Goal: Task Accomplishment & Management: Manage account settings

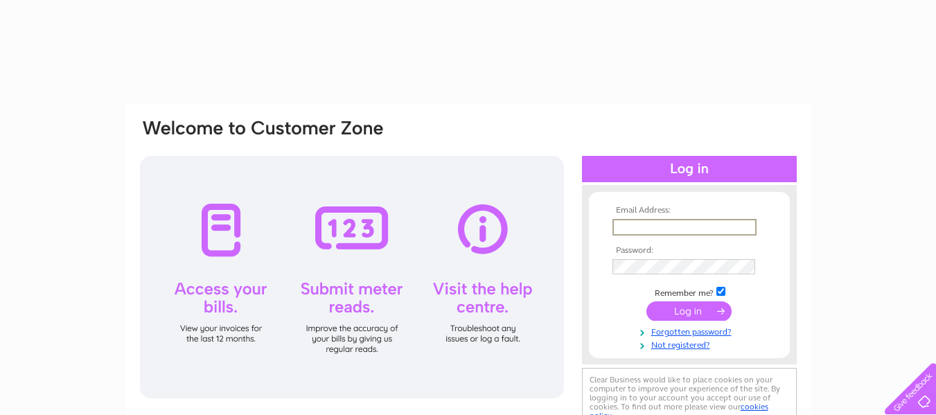
type input "[EMAIL_ADDRESS][DOMAIN_NAME]"
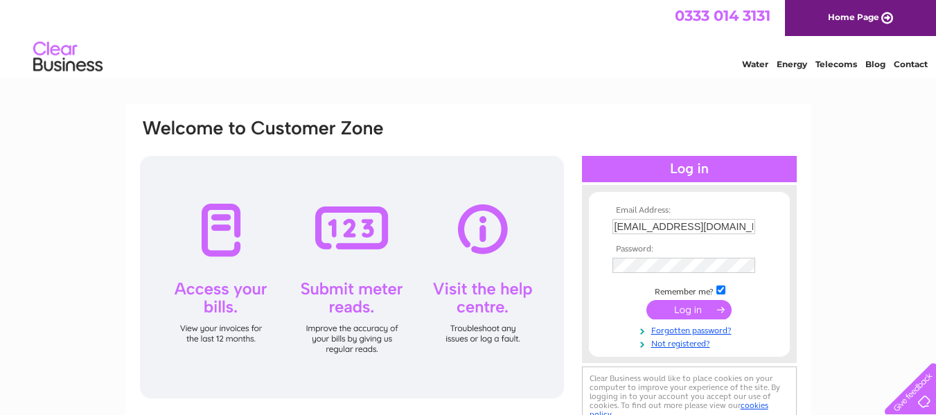
click at [693, 308] on input "submit" at bounding box center [688, 309] width 85 height 19
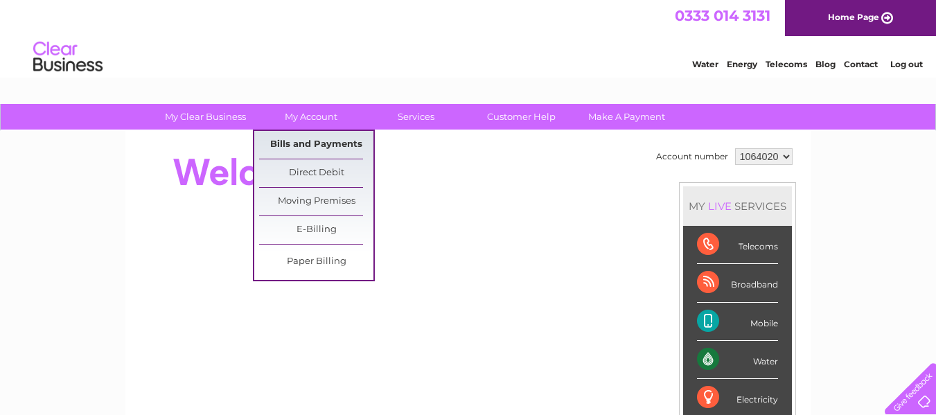
click at [314, 139] on link "Bills and Payments" at bounding box center [316, 145] width 114 height 28
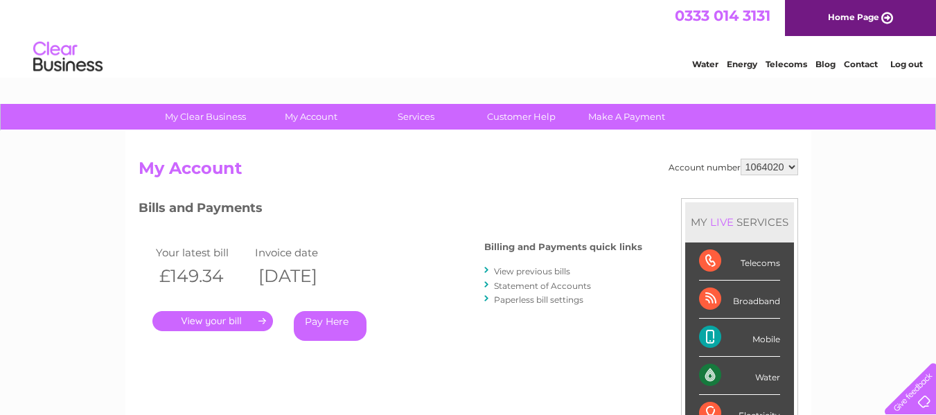
click at [226, 321] on link "." at bounding box center [212, 321] width 121 height 20
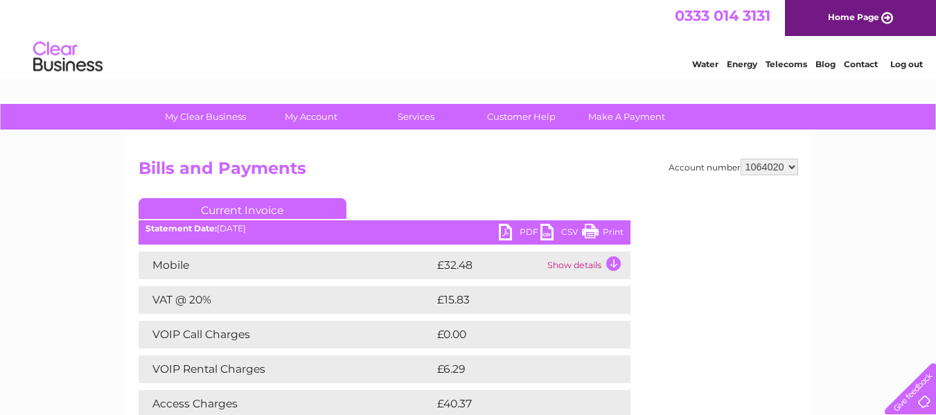
click at [562, 267] on td "Show details" at bounding box center [587, 265] width 87 height 28
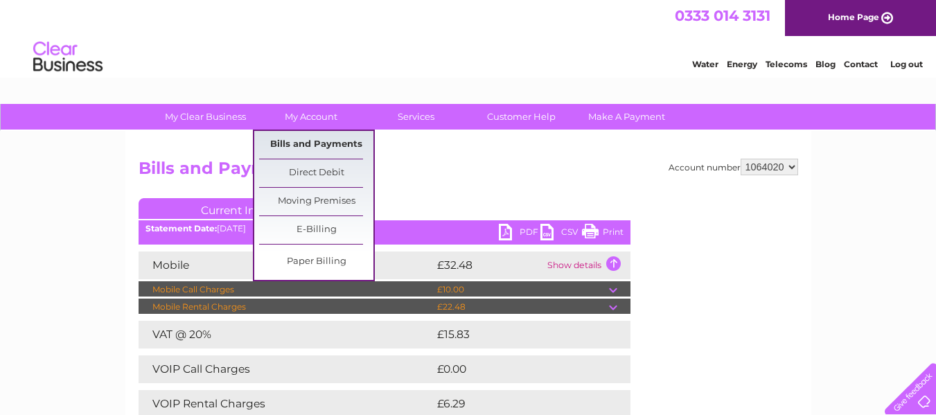
click at [320, 142] on link "Bills and Payments" at bounding box center [316, 145] width 114 height 28
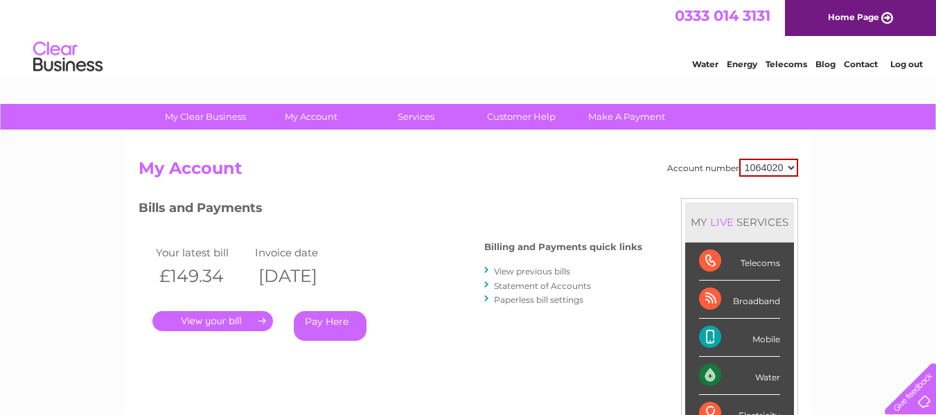
click at [220, 323] on link "." at bounding box center [212, 321] width 121 height 20
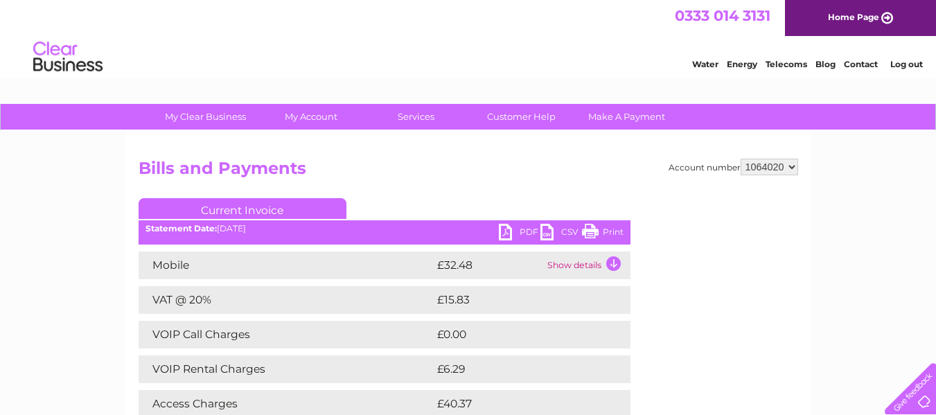
click at [607, 231] on link "Print" at bounding box center [603, 234] width 42 height 20
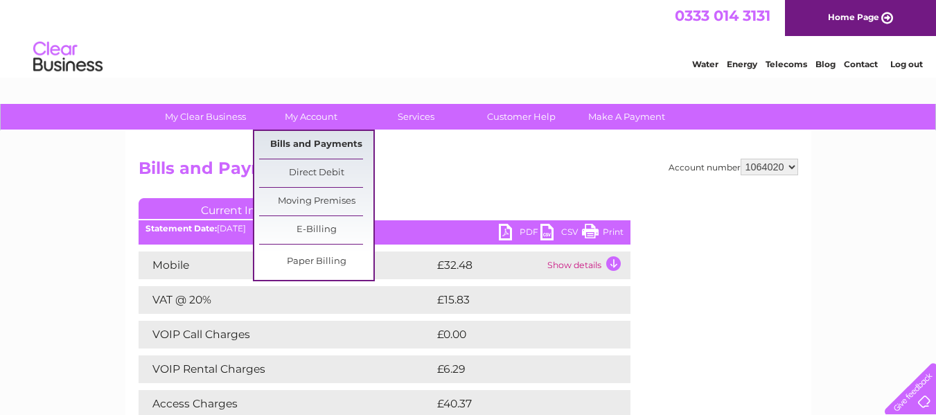
click at [327, 141] on link "Bills and Payments" at bounding box center [316, 145] width 114 height 28
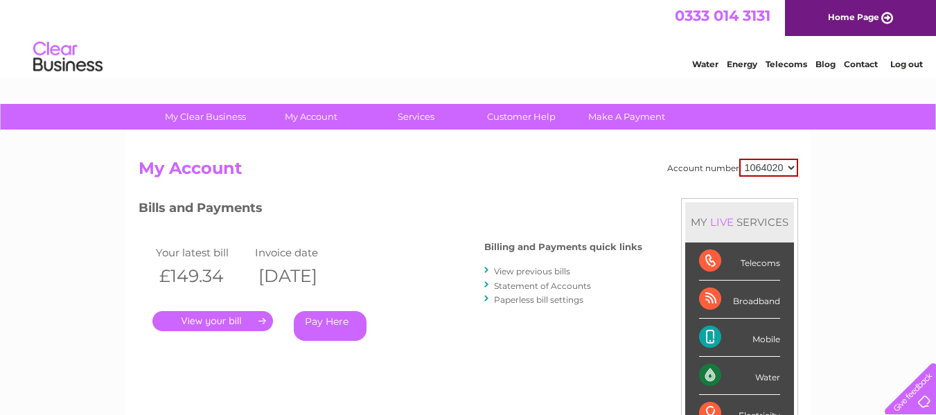
click at [515, 268] on link "View previous bills" at bounding box center [532, 271] width 76 height 10
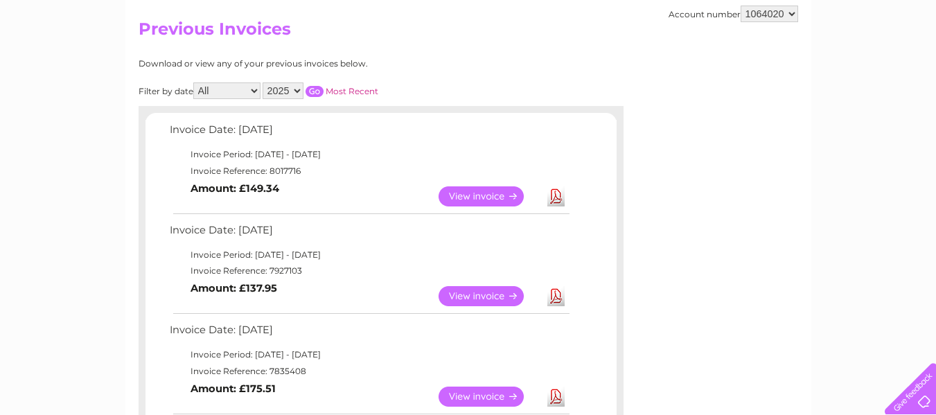
scroll to position [140, 0]
click at [476, 293] on link "View" at bounding box center [489, 295] width 102 height 20
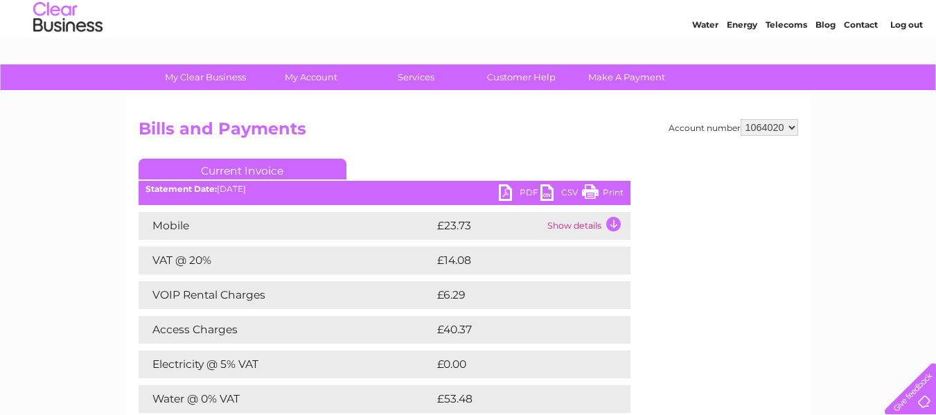
scroll to position [42, 0]
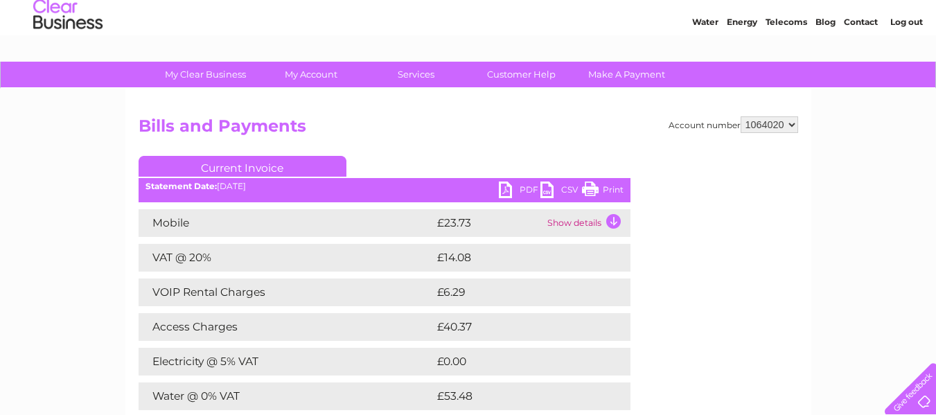
click at [560, 223] on td "Show details" at bounding box center [587, 223] width 87 height 28
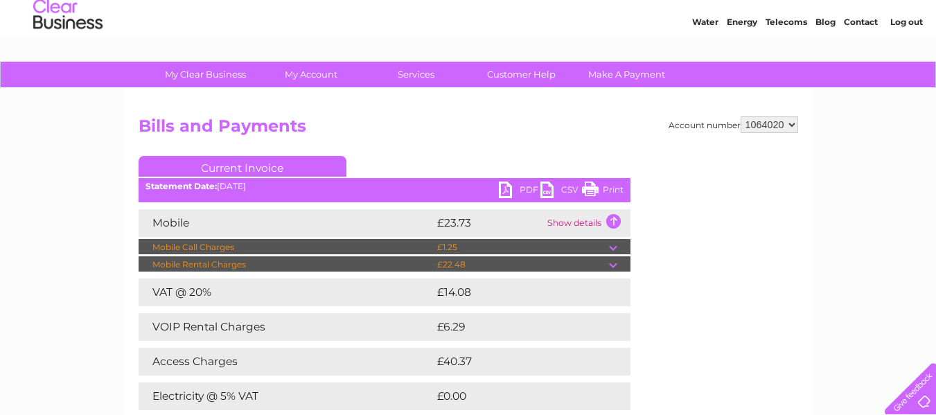
click at [560, 223] on td "Show details" at bounding box center [587, 223] width 87 height 28
